Goal: Transaction & Acquisition: Purchase product/service

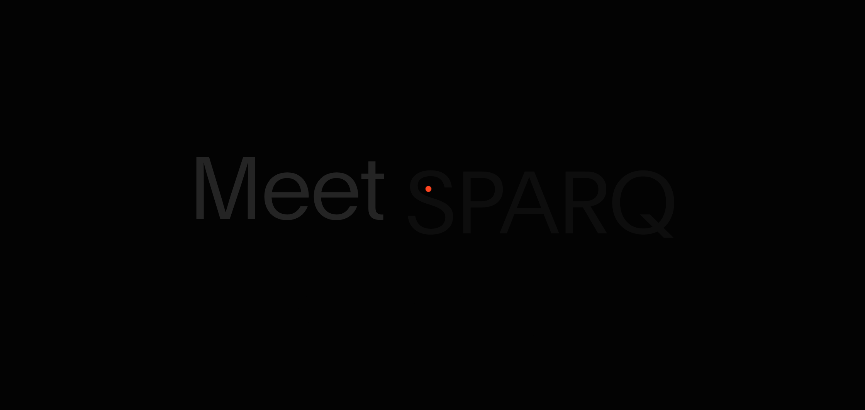
click at [426, 190] on span "SPARQ" at bounding box center [541, 202] width 272 height 91
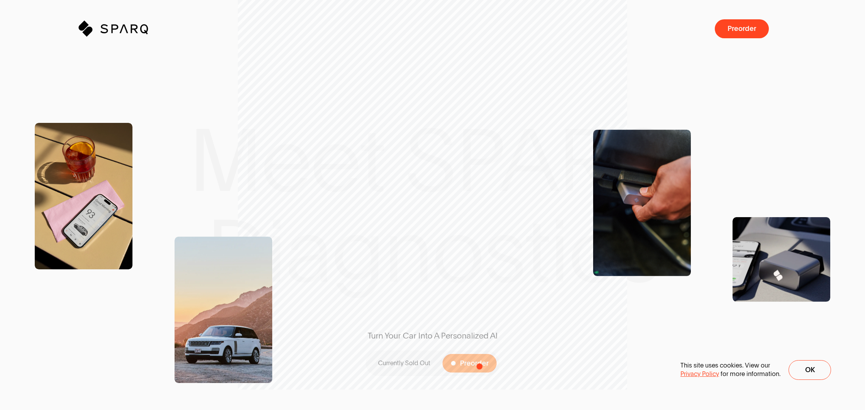
click at [477, 366] on span "Preorder" at bounding box center [474, 362] width 29 height 7
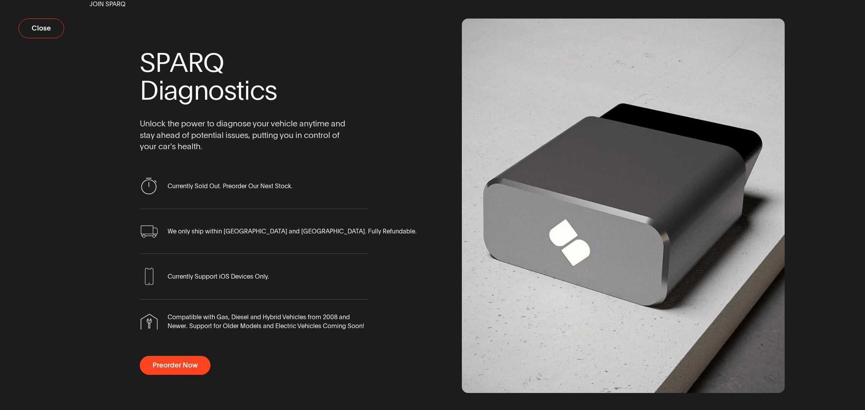
drag, startPoint x: 196, startPoint y: 348, endPoint x: 193, endPoint y: 354, distance: 7.1
click at [196, 349] on span "scrollable content" at bounding box center [254, 343] width 229 height 25
click at [190, 357] on button "Preorder Now" at bounding box center [175, 365] width 71 height 19
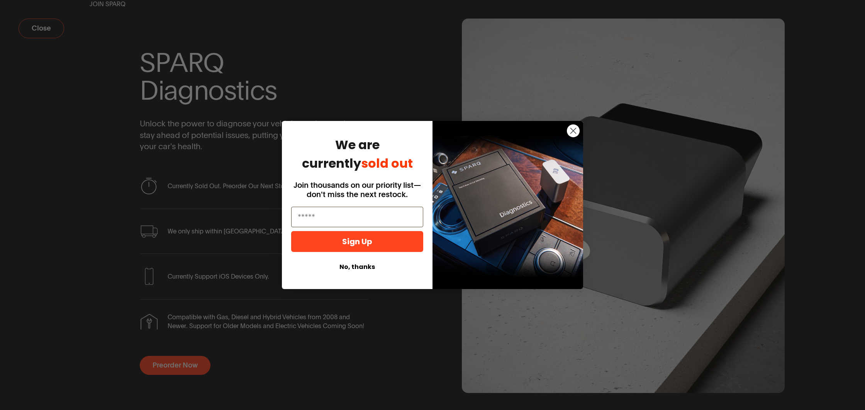
click at [350, 269] on button "No, thanks" at bounding box center [357, 266] width 132 height 15
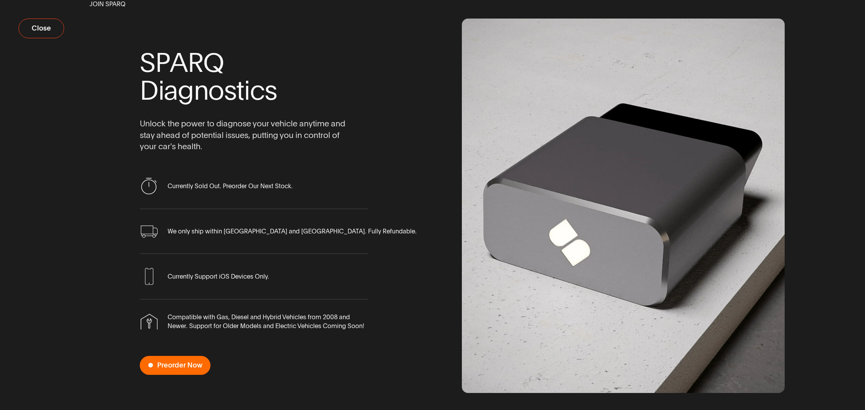
click at [167, 366] on span "Preorder Now" at bounding box center [179, 364] width 45 height 7
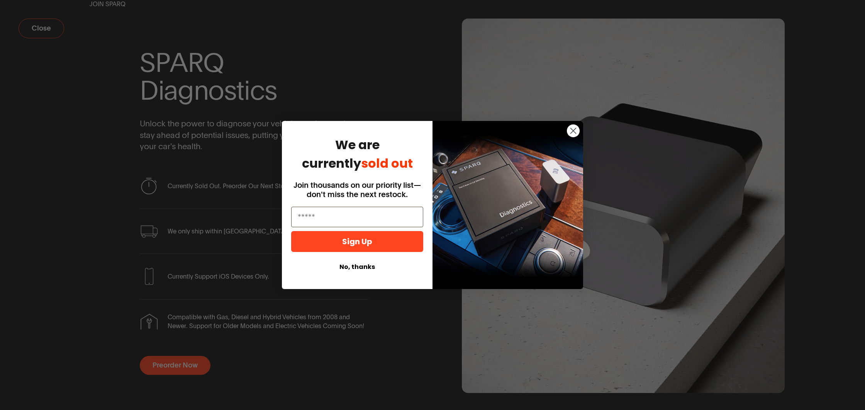
click at [353, 270] on button "No, thanks" at bounding box center [357, 266] width 132 height 15
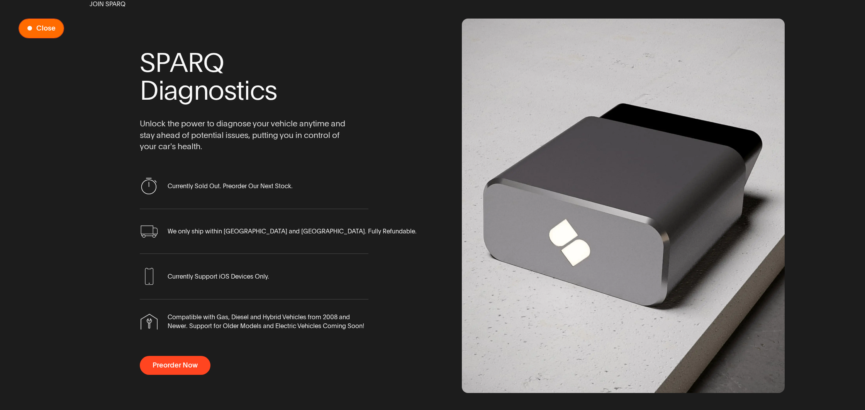
click at [43, 28] on span "Close" at bounding box center [45, 28] width 19 height 7
